Goal: Task Accomplishment & Management: Use online tool/utility

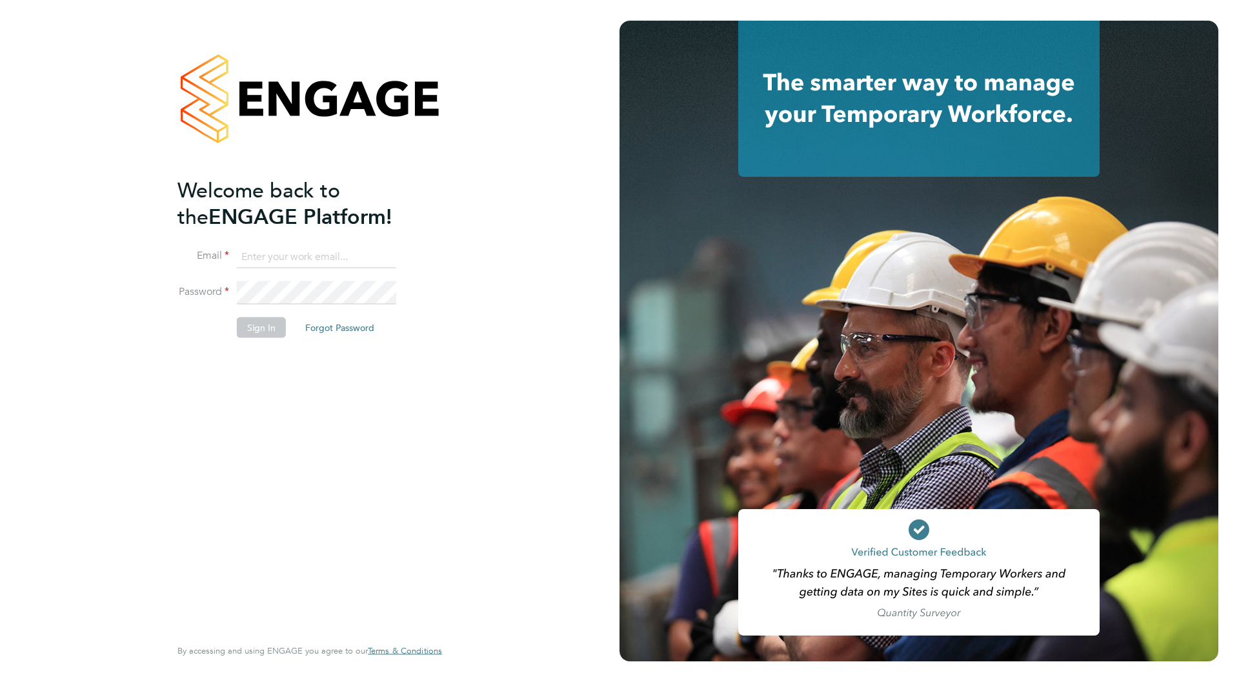
type input "[PERSON_NAME][EMAIL_ADDRESS][DOMAIN_NAME]"
click at [255, 329] on button "Sign In" at bounding box center [261, 327] width 49 height 21
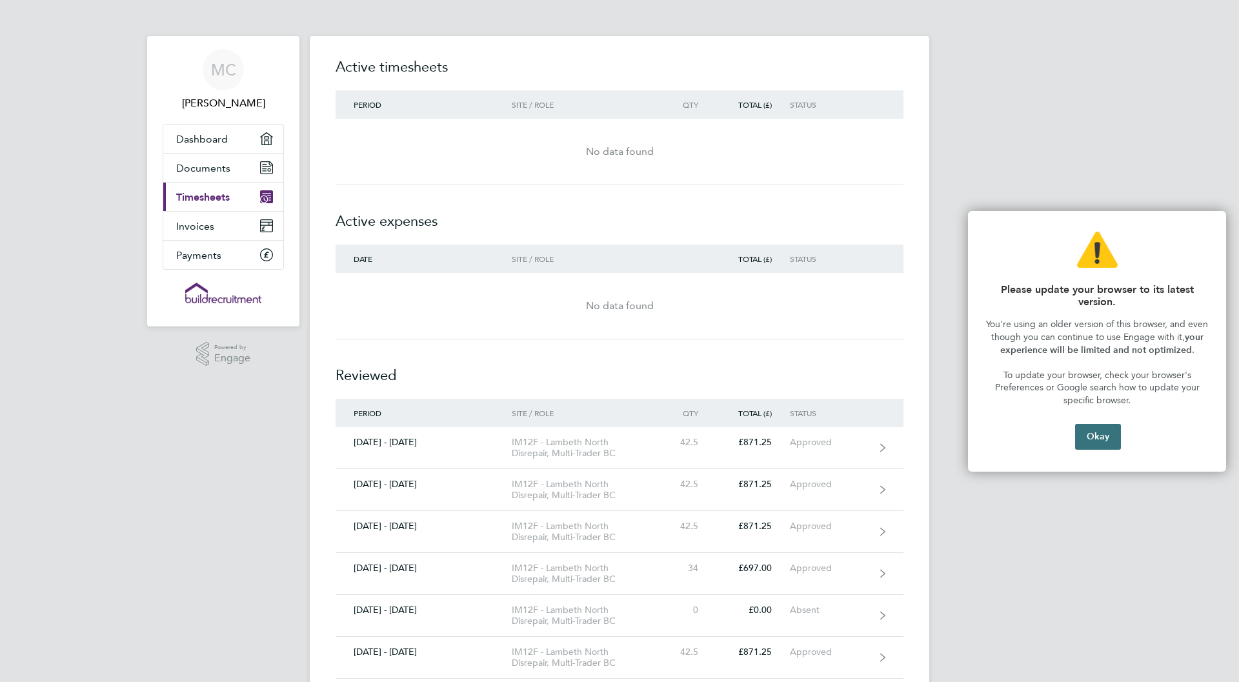
click at [1092, 437] on button "Okay" at bounding box center [1098, 437] width 46 height 26
